Goal: Navigation & Orientation: Understand site structure

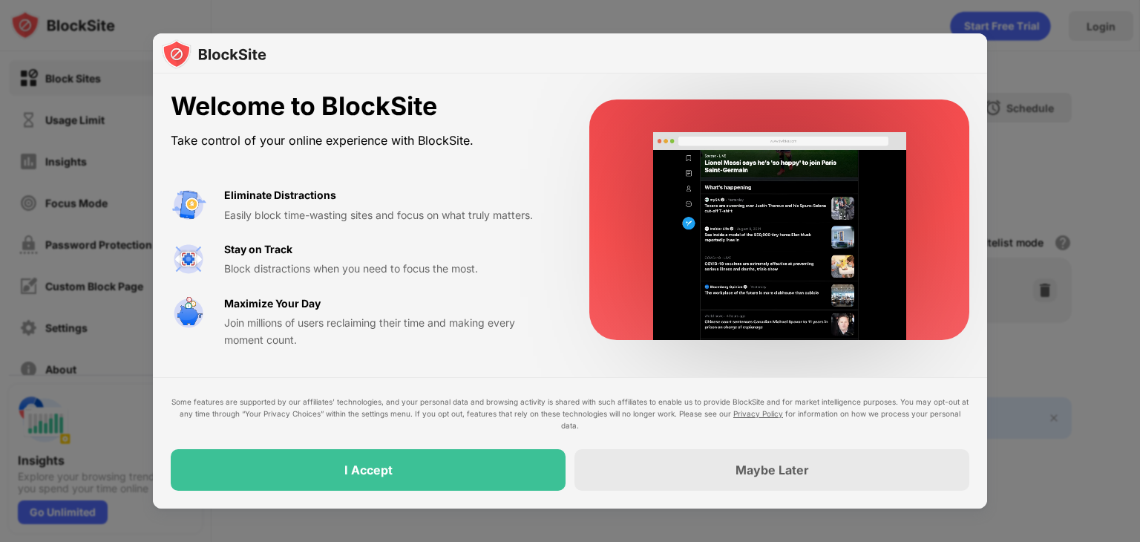
drag, startPoint x: 1094, startPoint y: 1, endPoint x: 821, endPoint y: 25, distance: 274.3
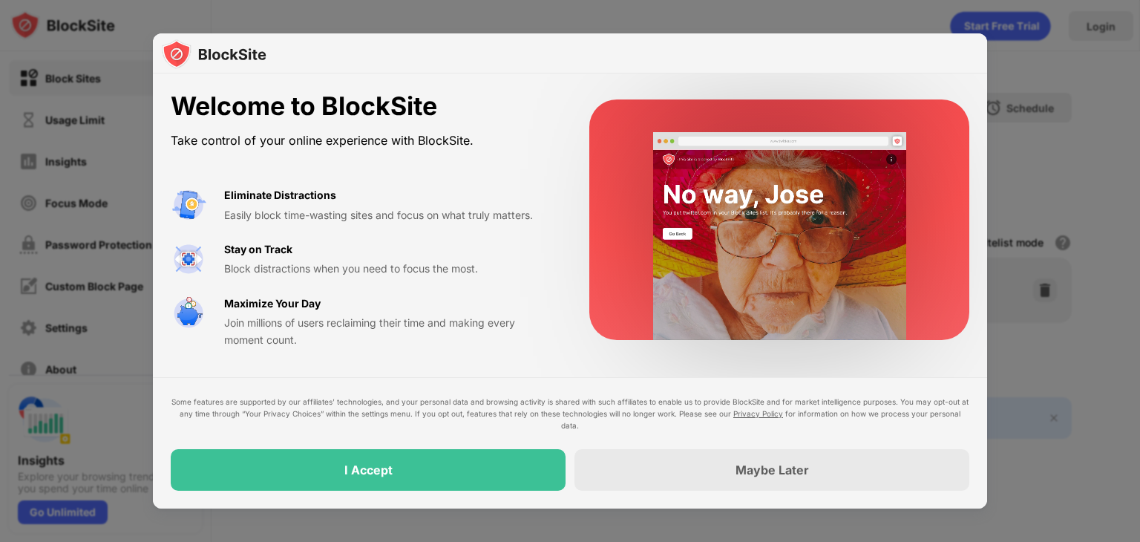
click at [821, 25] on div at bounding box center [570, 271] width 1140 height 542
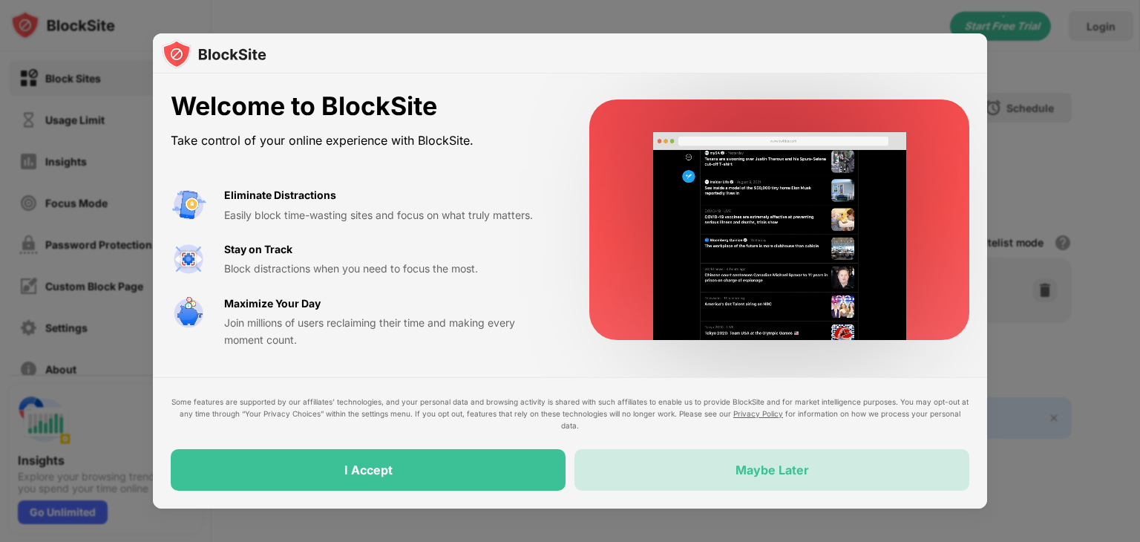
click at [833, 466] on div "Maybe Later" at bounding box center [772, 470] width 395 height 42
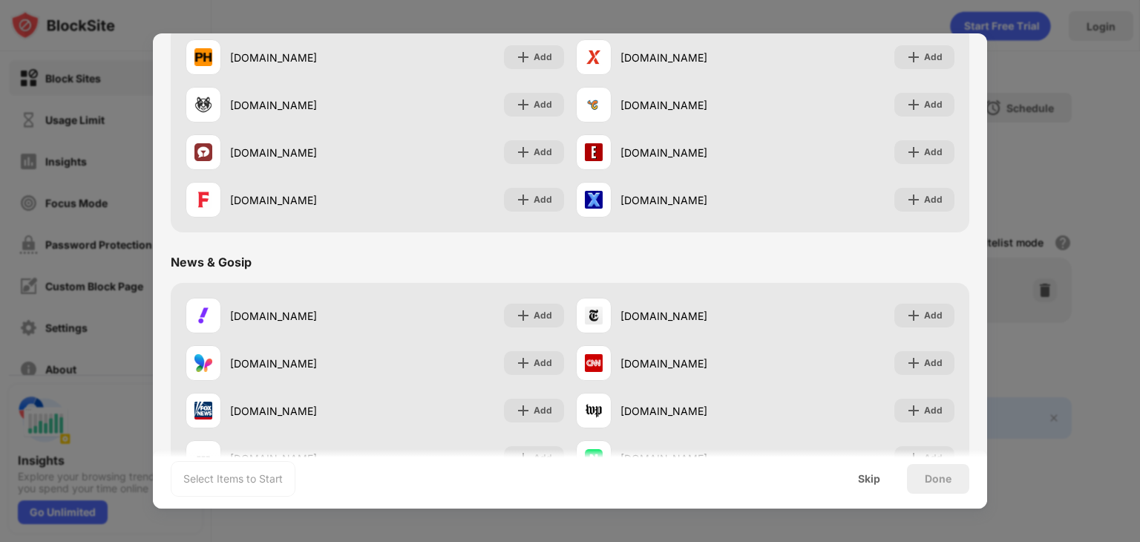
scroll to position [309, 0]
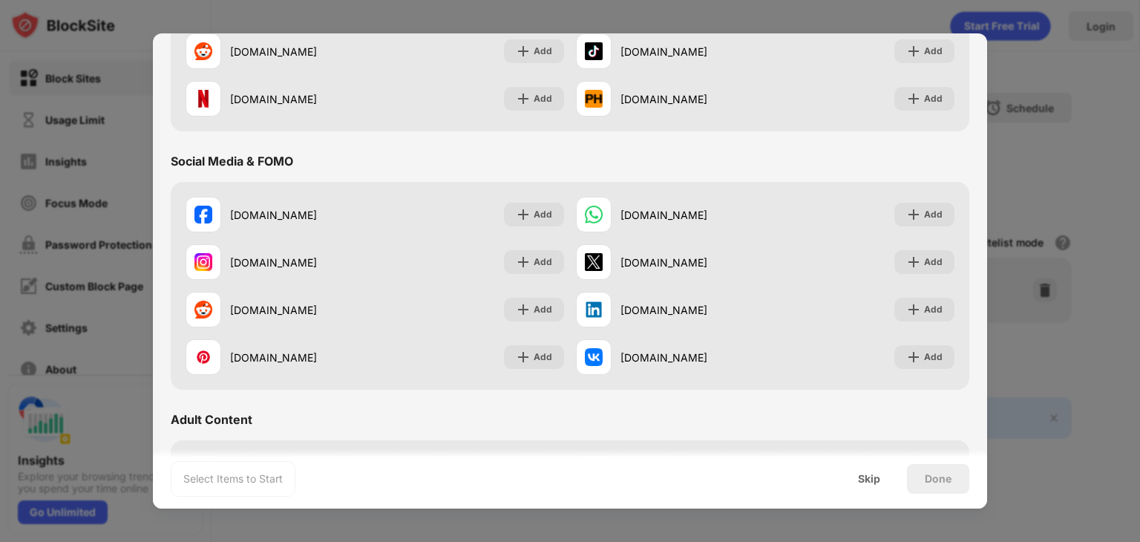
click at [982, 506] on div "Select Items to Start Skip Done" at bounding box center [570, 478] width 835 height 59
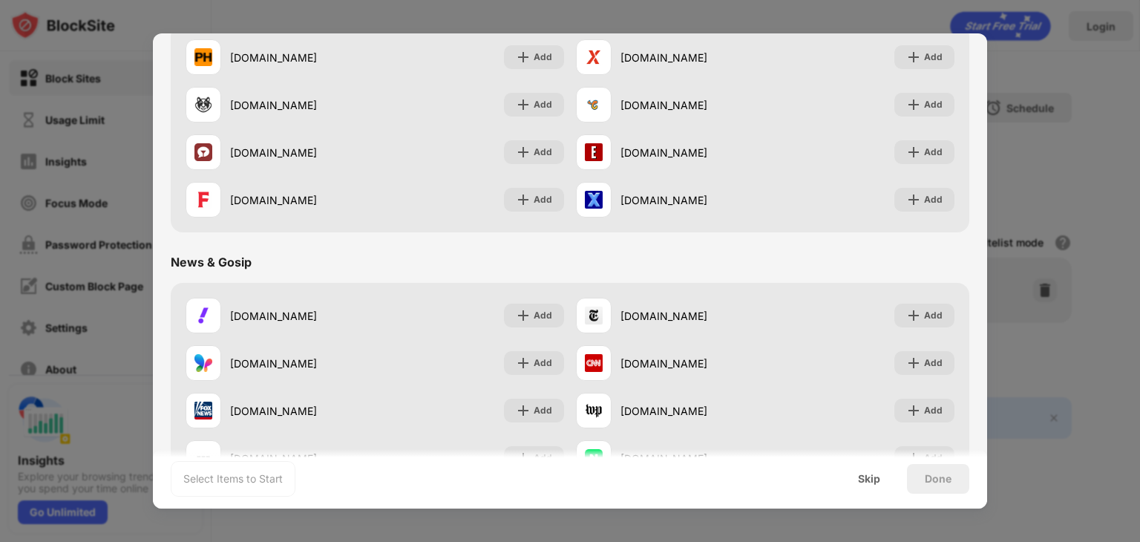
click at [1082, 63] on div at bounding box center [570, 271] width 1140 height 542
click at [873, 492] on div "Skip" at bounding box center [869, 479] width 58 height 30
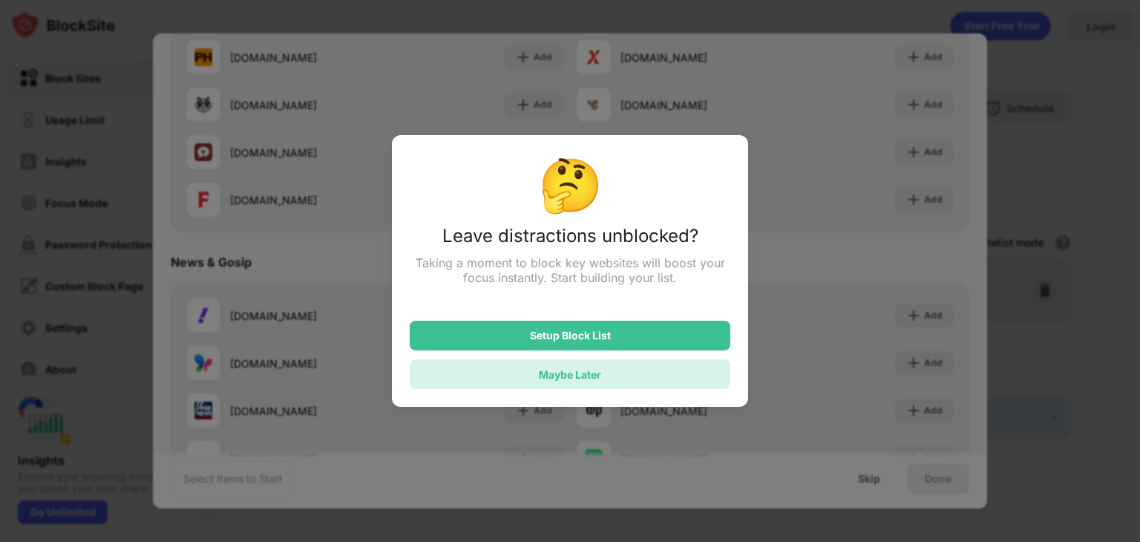
click at [590, 381] on div "Maybe Later" at bounding box center [570, 374] width 62 height 13
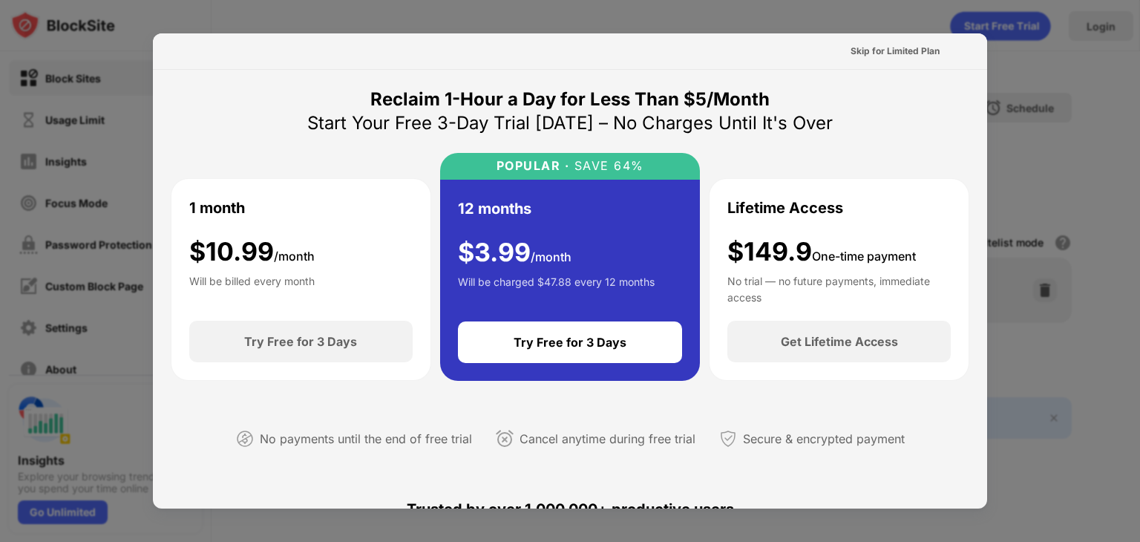
click at [1049, 51] on div at bounding box center [570, 271] width 1140 height 542
